Goal: Task Accomplishment & Management: Complete application form

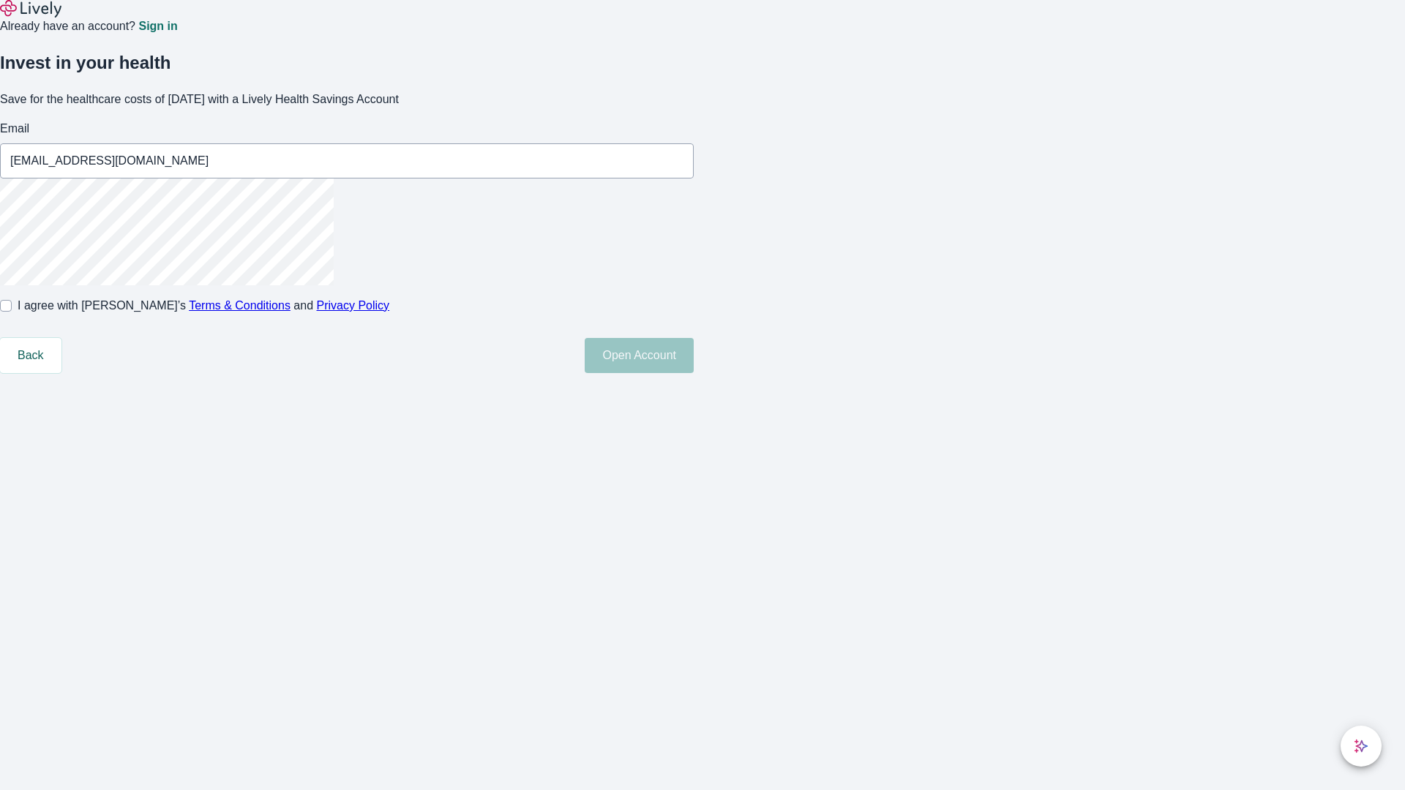
click at [12, 312] on input "I agree with Lively’s Terms & Conditions and Privacy Policy" at bounding box center [6, 306] width 12 height 12
checkbox input "true"
click at [694, 373] on button "Open Account" at bounding box center [639, 355] width 109 height 35
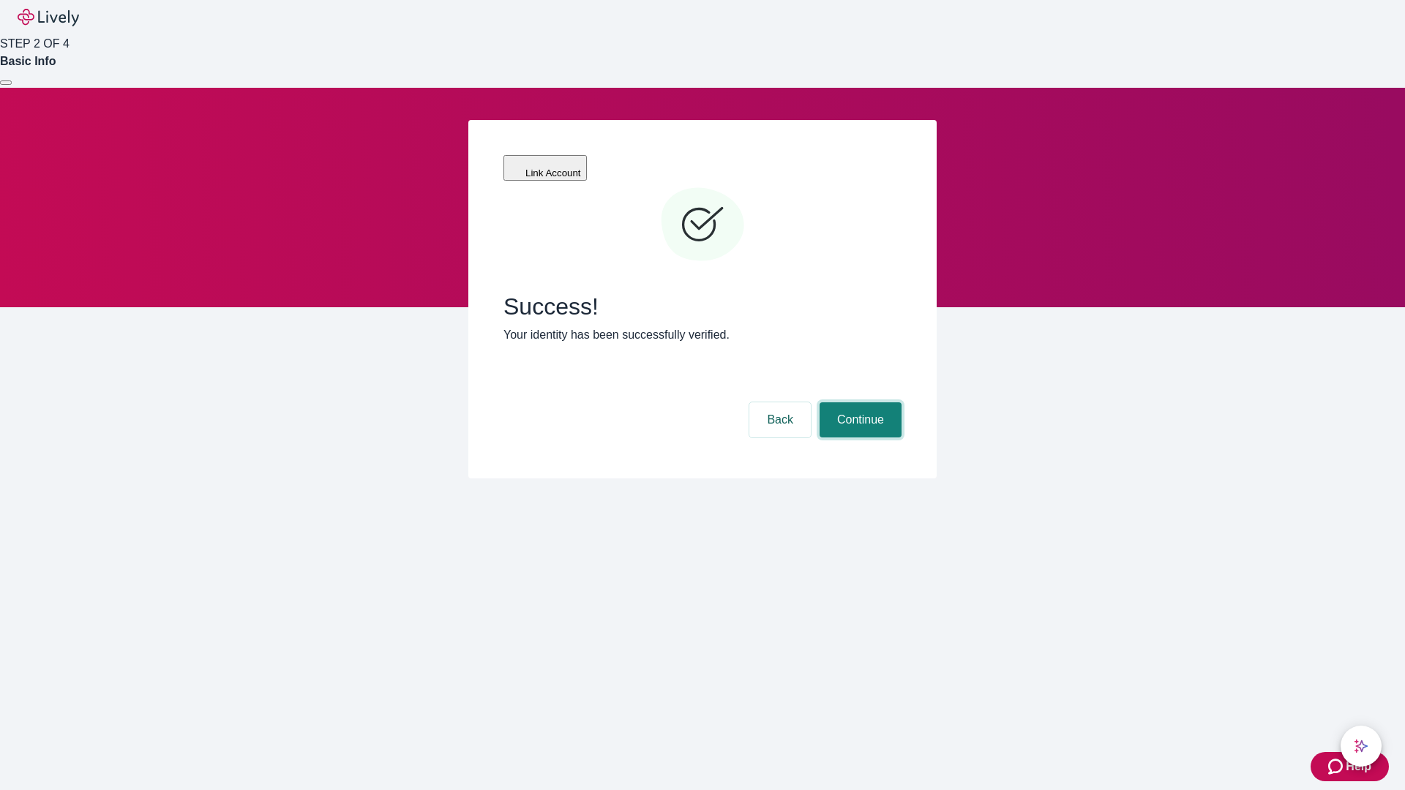
click at [859, 403] on button "Continue" at bounding box center [861, 420] width 82 height 35
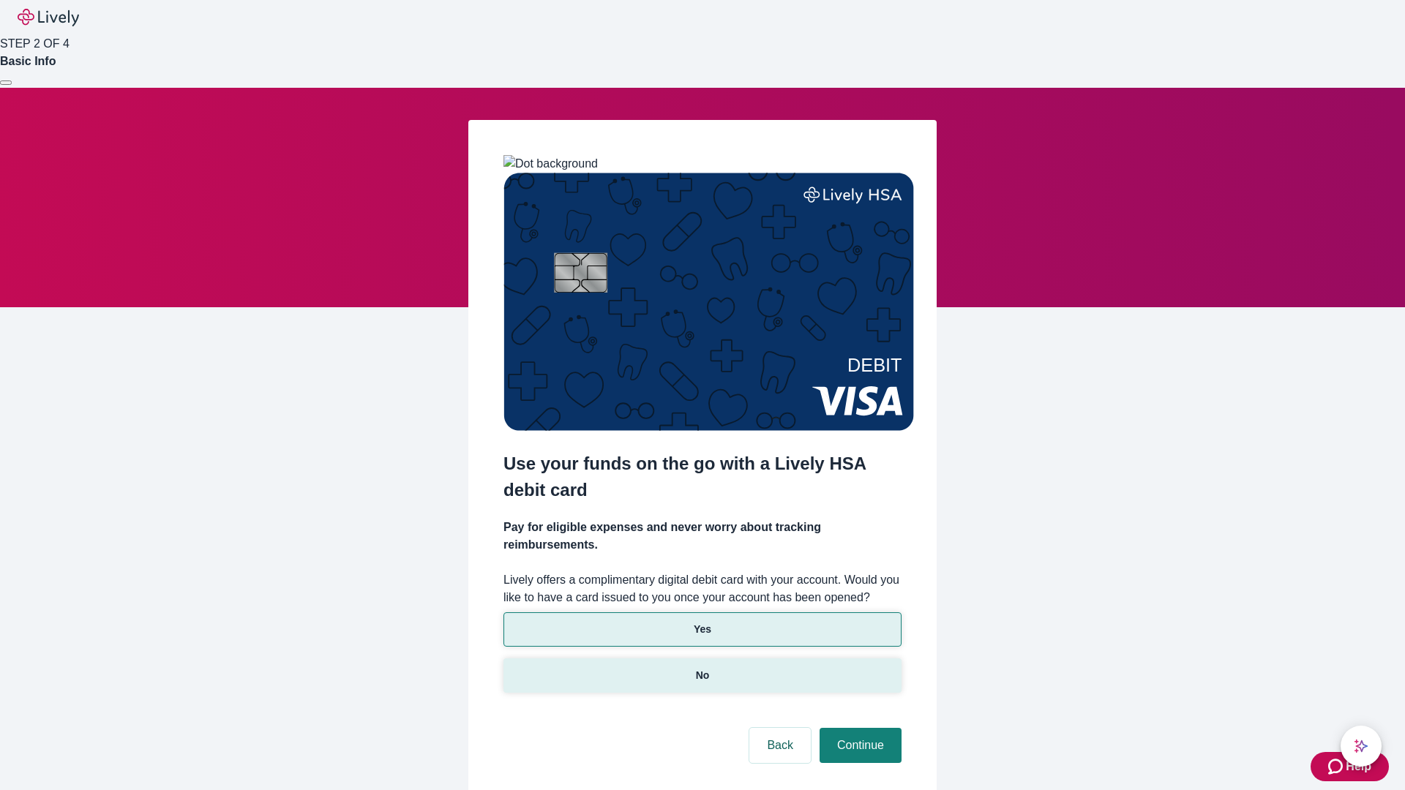
click at [702, 668] on p "No" at bounding box center [703, 675] width 14 height 15
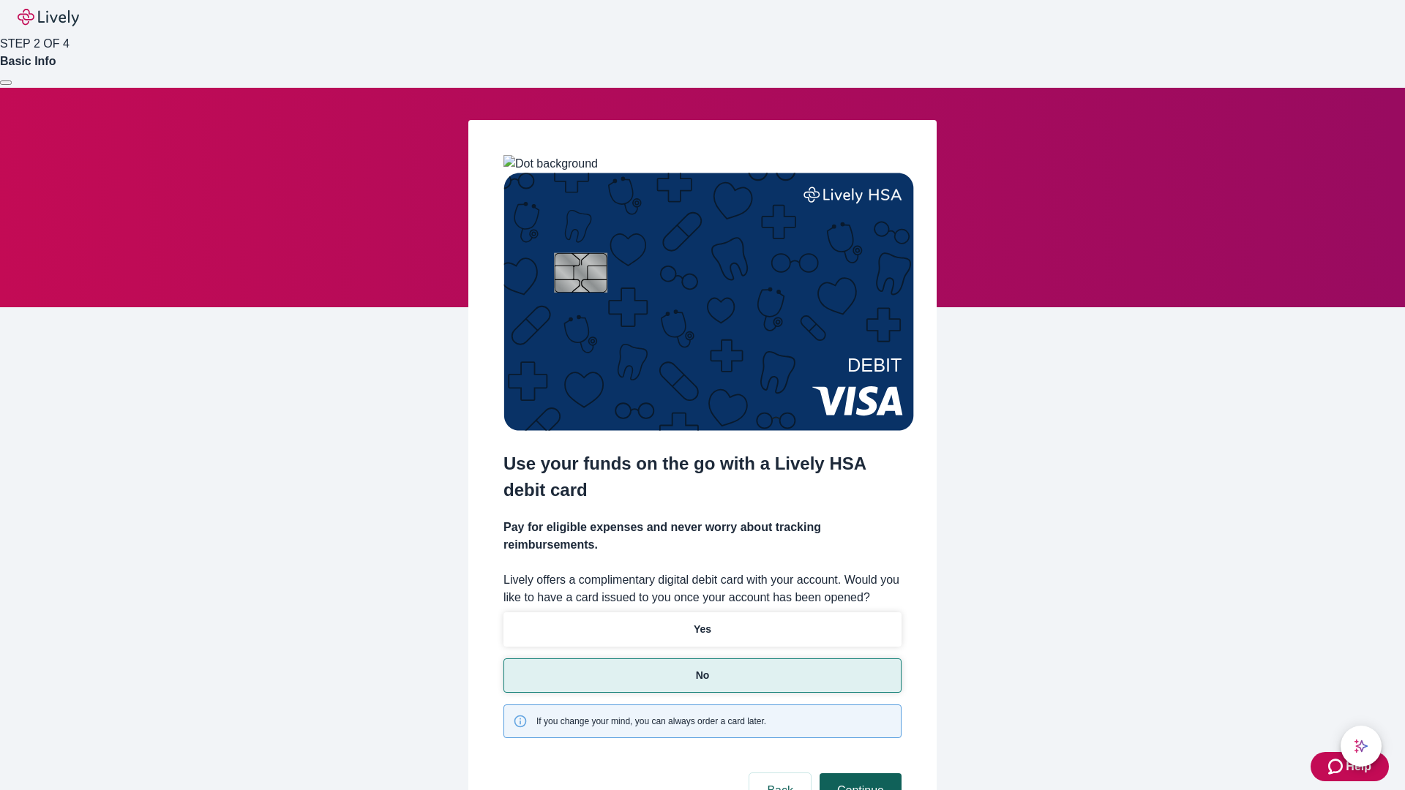
click at [859, 774] on button "Continue" at bounding box center [861, 791] width 82 height 35
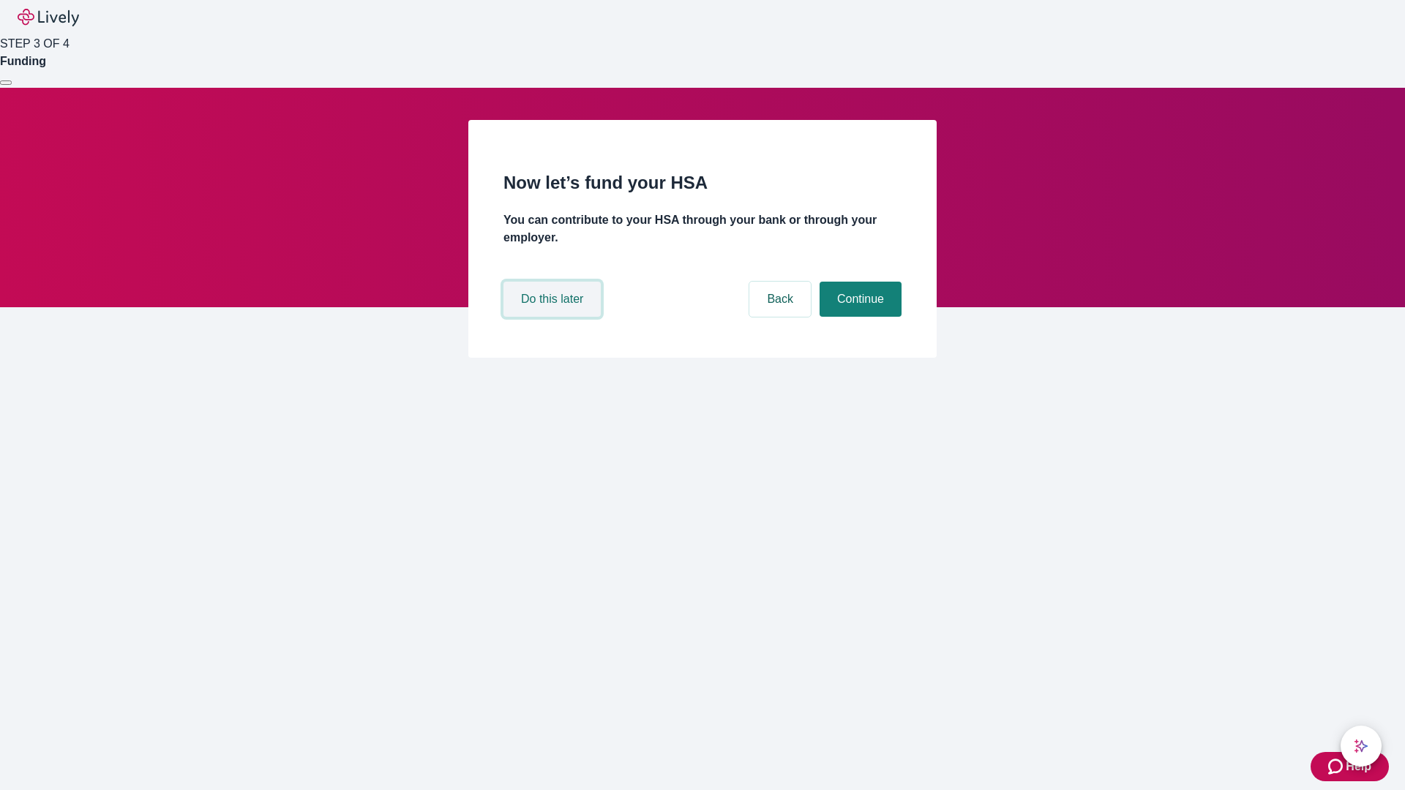
click at [554, 317] on button "Do this later" at bounding box center [552, 299] width 97 height 35
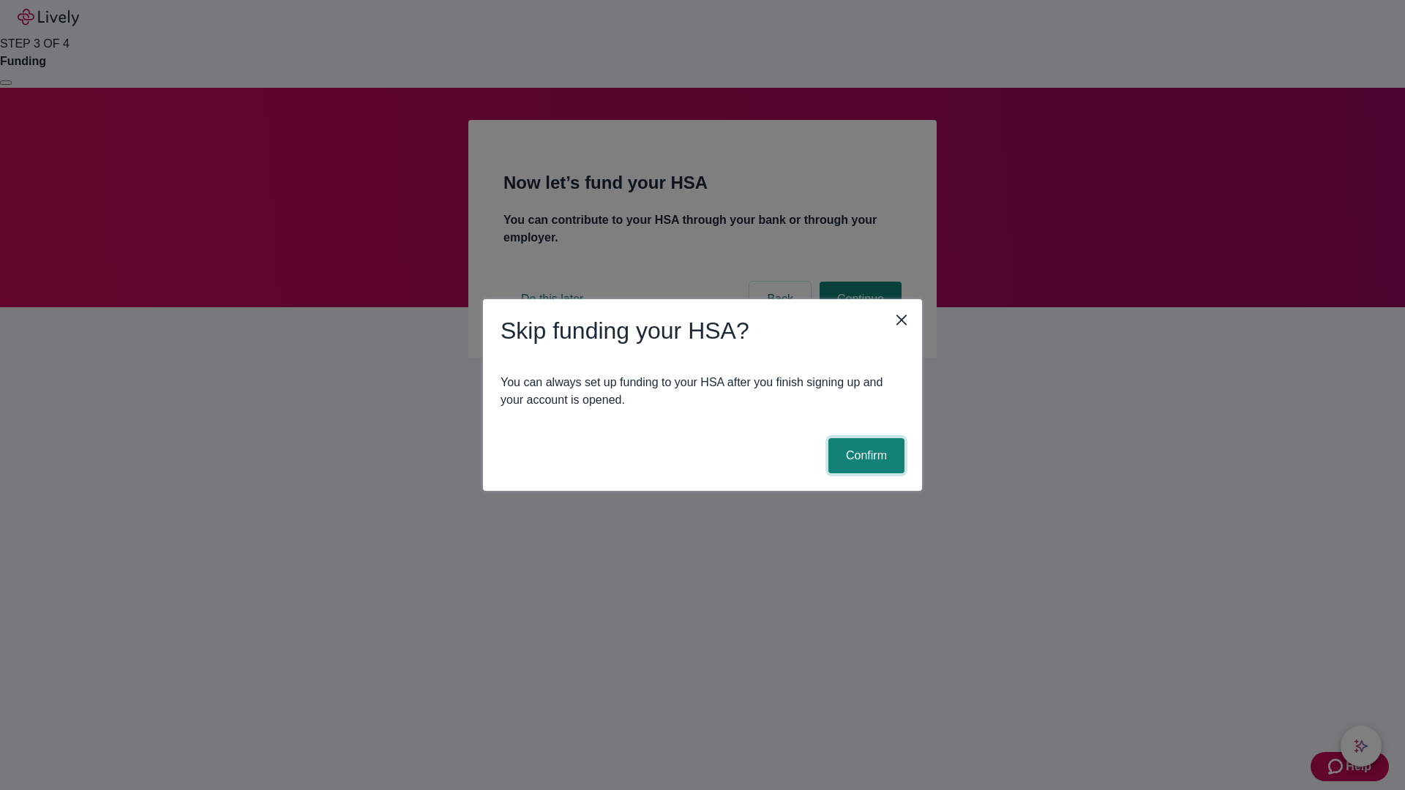
click at [864, 456] on button "Confirm" at bounding box center [867, 455] width 76 height 35
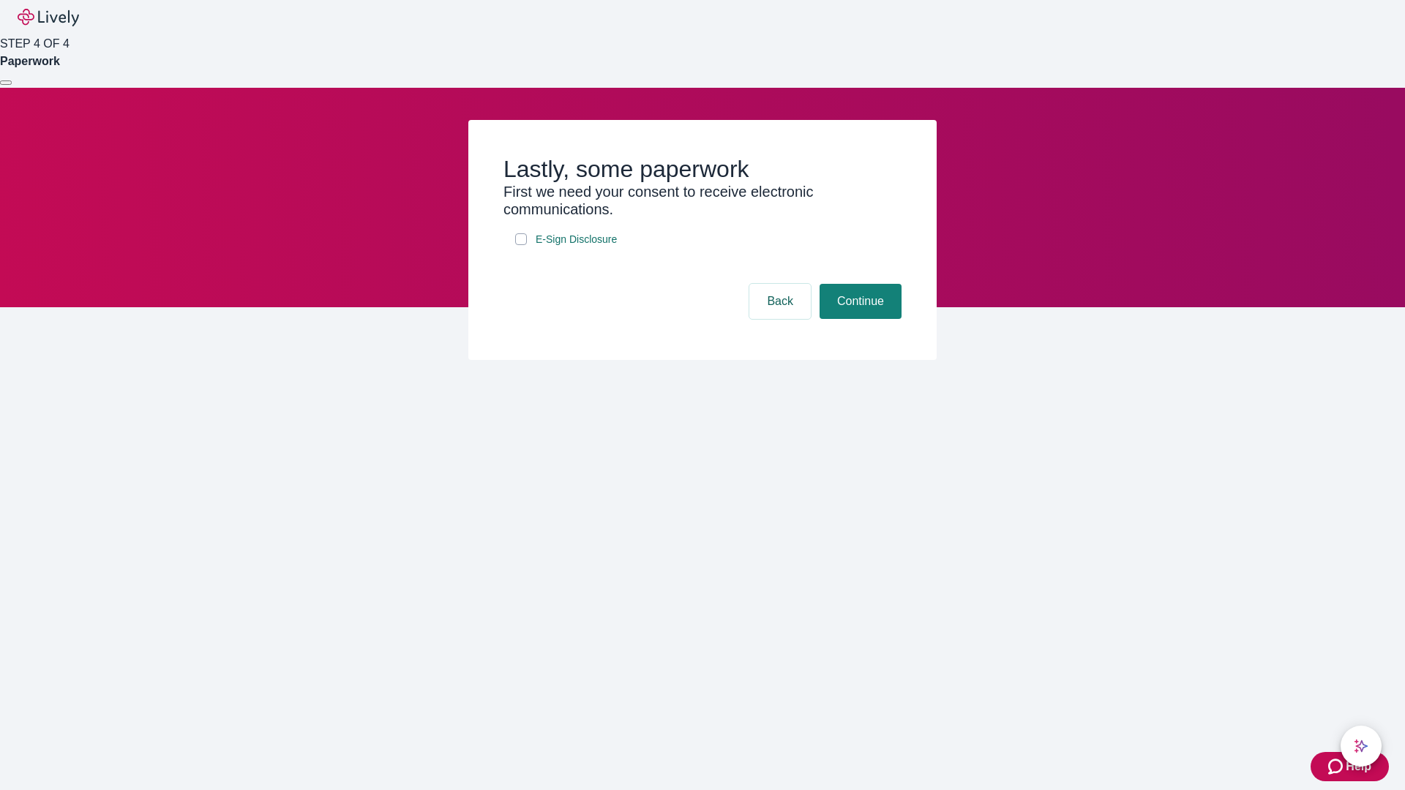
click at [521, 245] on input "E-Sign Disclosure" at bounding box center [521, 239] width 12 height 12
checkbox input "true"
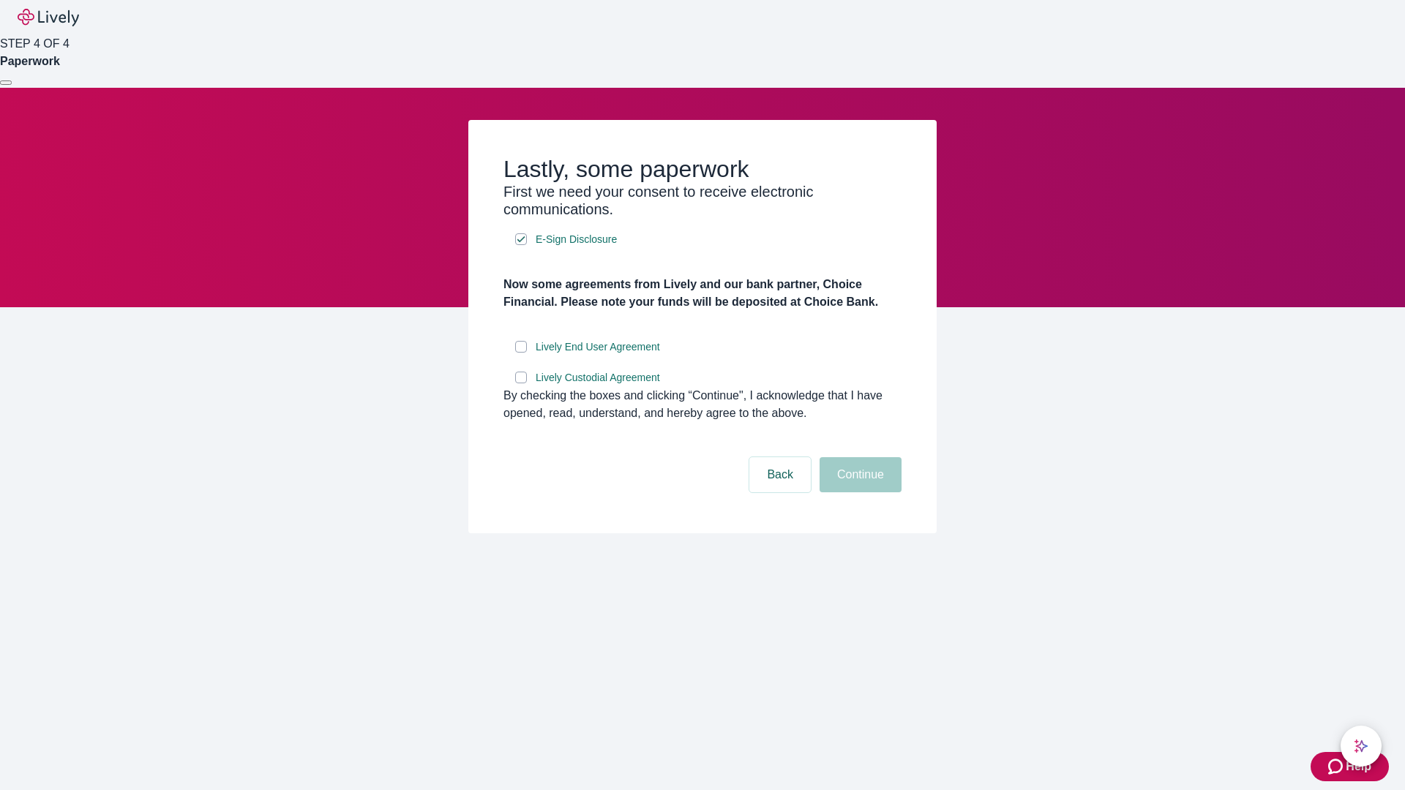
click at [521, 353] on input "Lively End User Agreement" at bounding box center [521, 347] width 12 height 12
checkbox input "true"
click at [521, 384] on input "Lively Custodial Agreement" at bounding box center [521, 378] width 12 height 12
checkbox input "true"
click at [859, 493] on button "Continue" at bounding box center [861, 474] width 82 height 35
